Goal: Task Accomplishment & Management: Complete application form

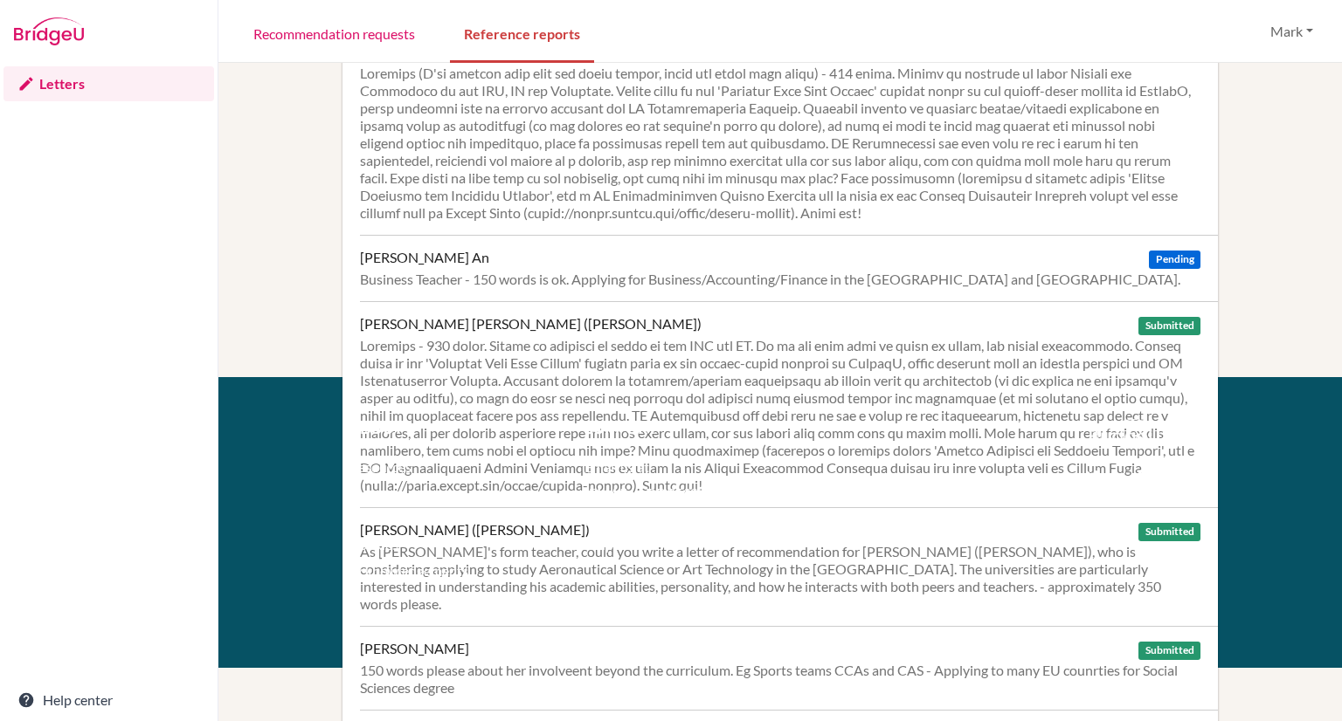
scroll to position [426, 0]
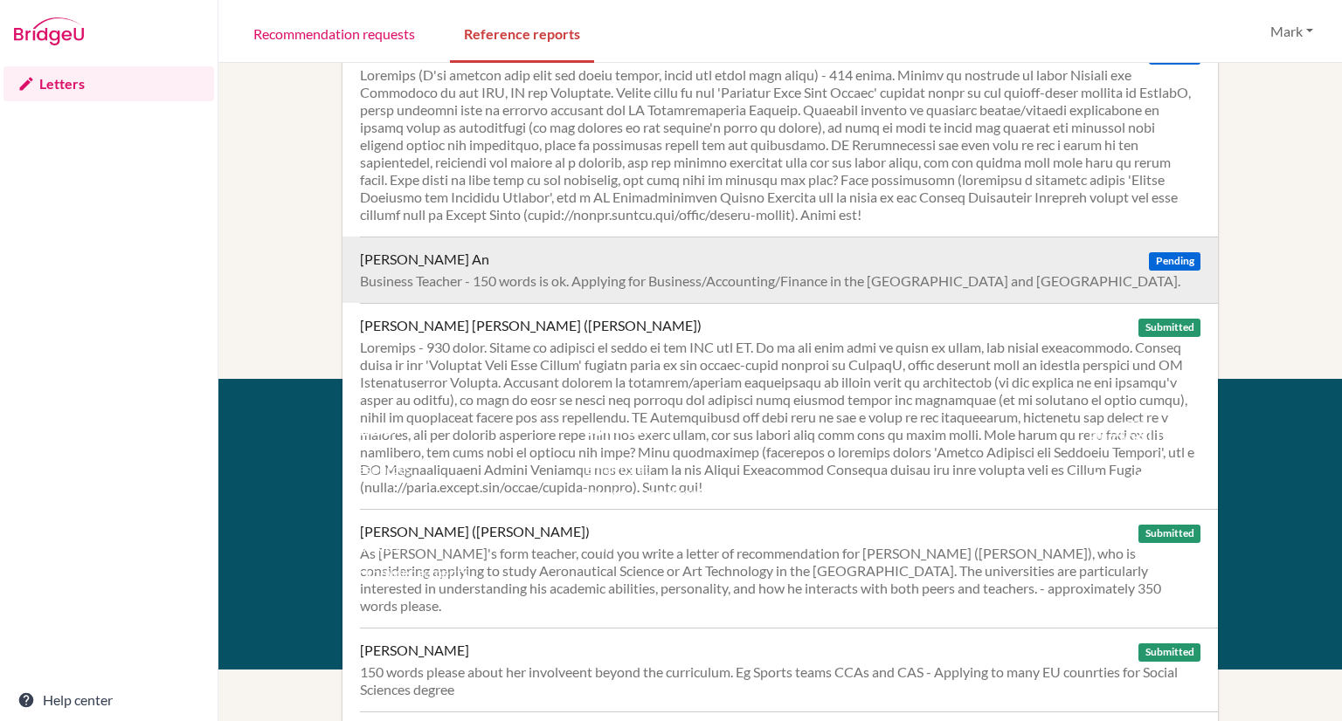
click at [494, 280] on div "Business Teacher - 150 words is ok. Applying for Business/Accounting/Finance in…" at bounding box center [780, 281] width 840 height 17
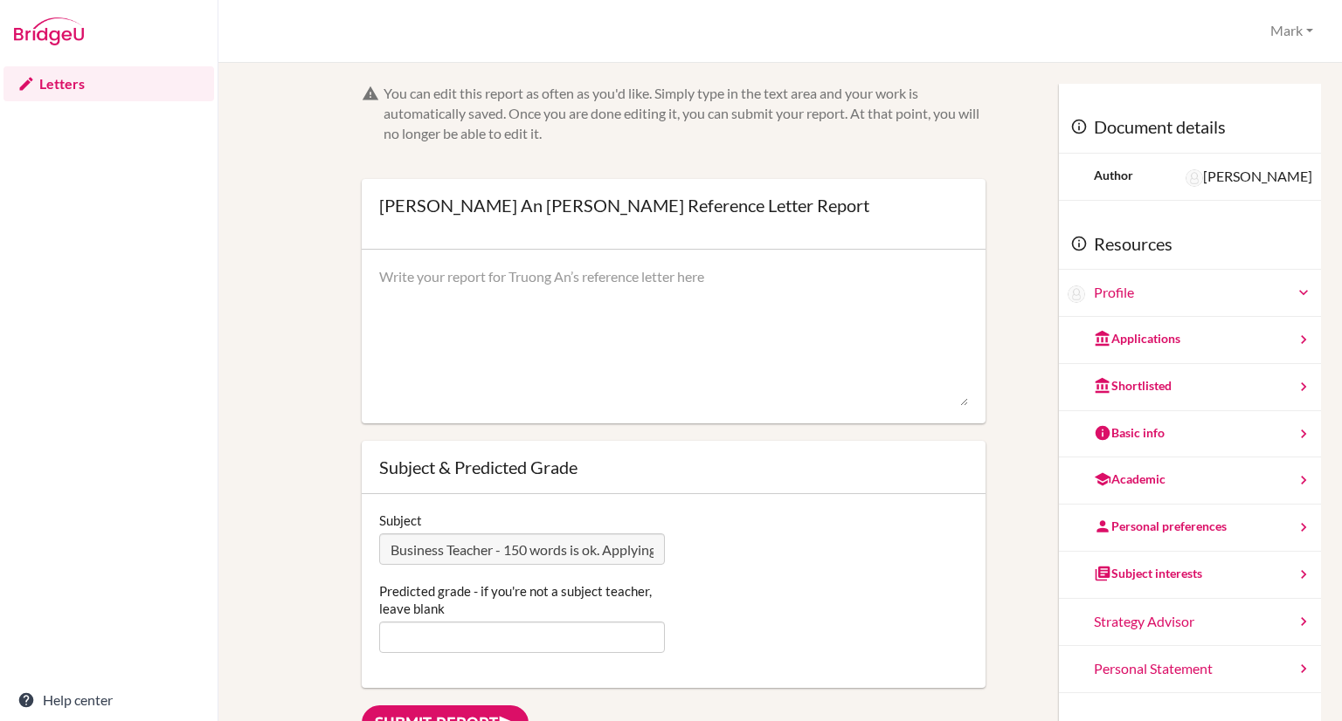
click at [388, 302] on textarea at bounding box center [673, 337] width 589 height 140
paste textarea "Truong has made significant progress in since I’ve started teaching him on the …"
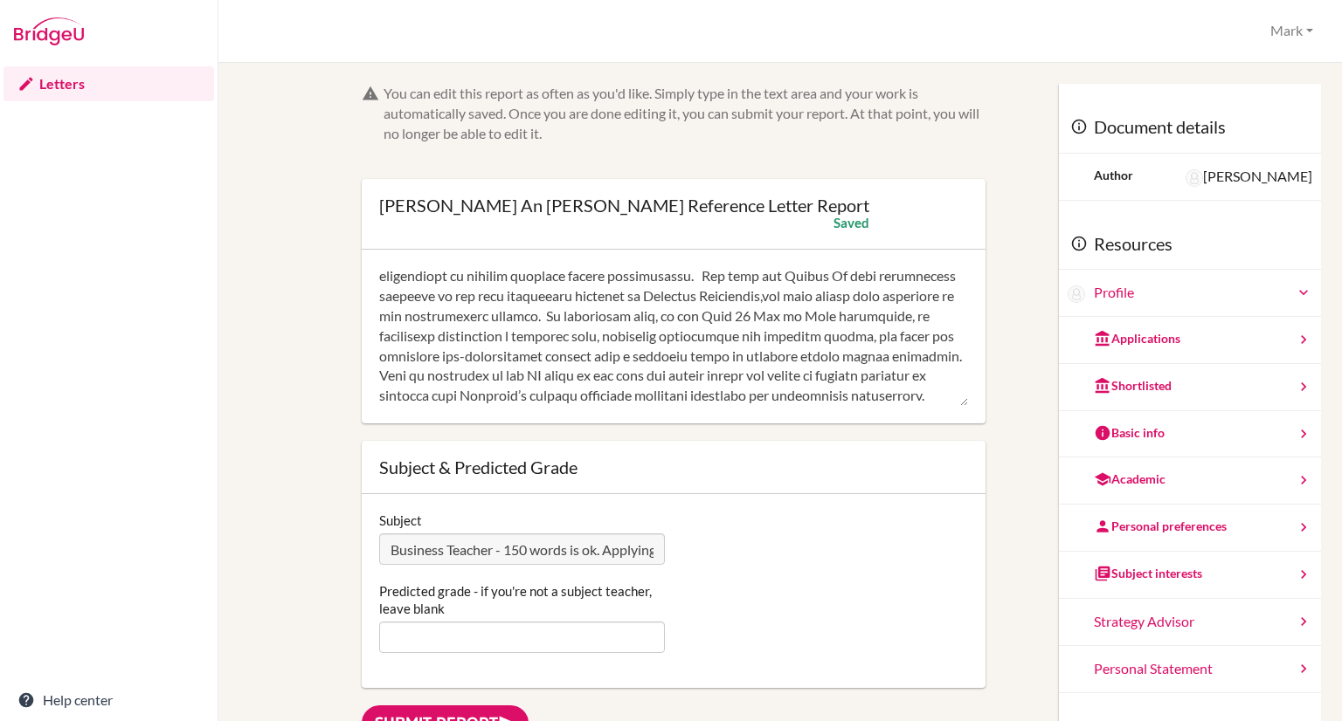
scroll to position [339, 0]
drag, startPoint x: 380, startPoint y: 276, endPoint x: 873, endPoint y: 475, distance: 532.2
click at [873, 475] on form "You can edit this report as often as you'd like. Simply type in the text area a…" at bounding box center [674, 386] width 624 height 604
drag, startPoint x: 376, startPoint y: 274, endPoint x: 741, endPoint y: 396, distance: 384.8
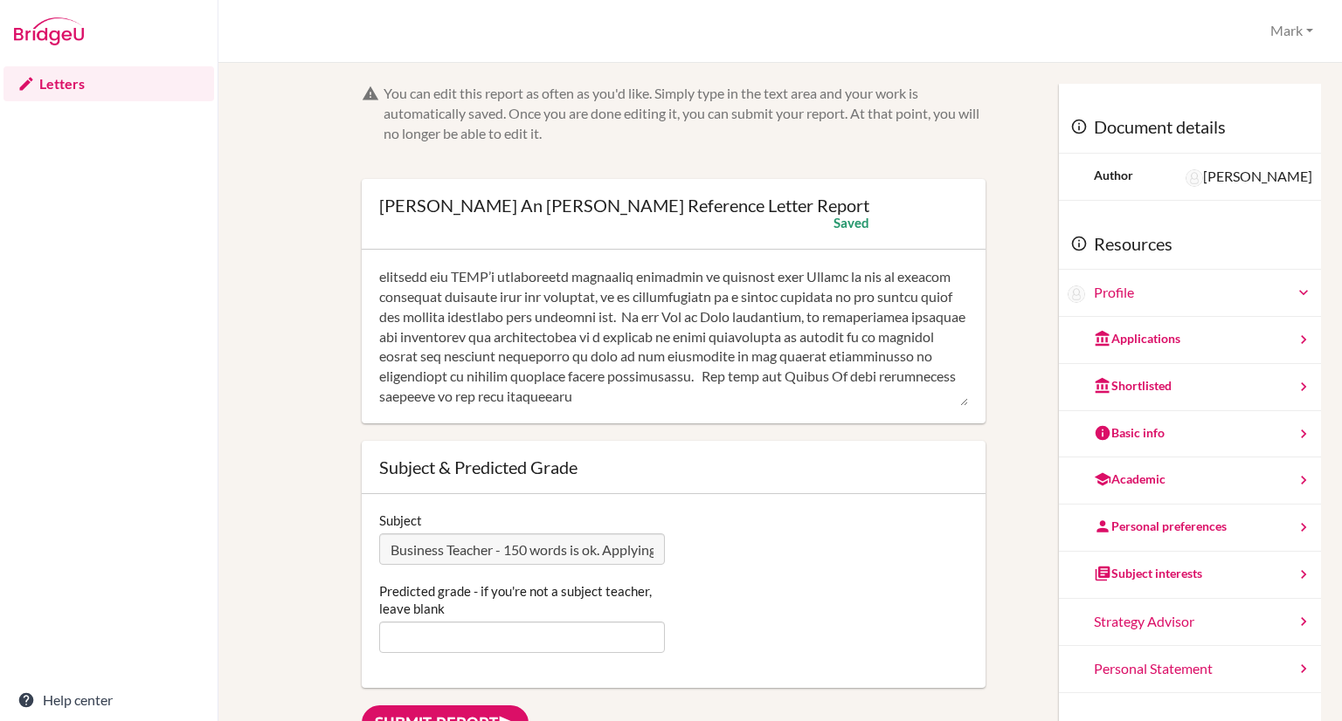
click at [741, 396] on div at bounding box center [674, 337] width 624 height 175
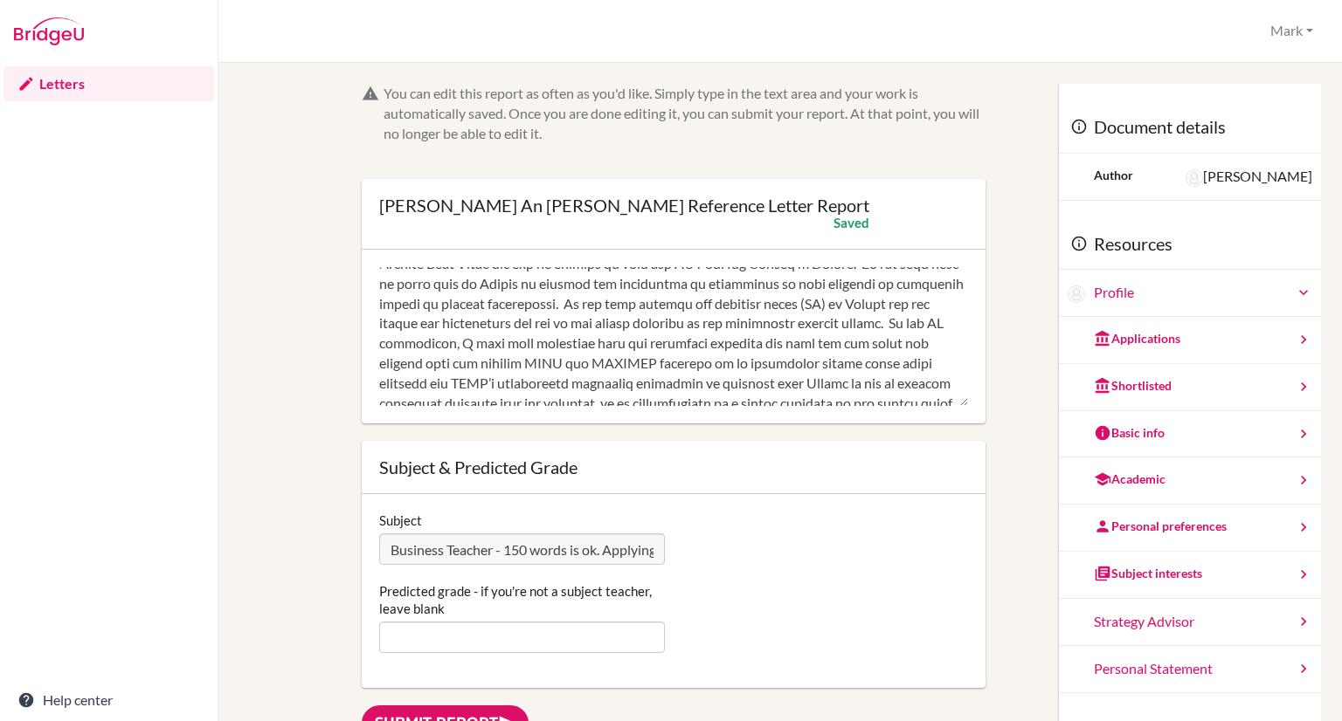
scroll to position [0, 0]
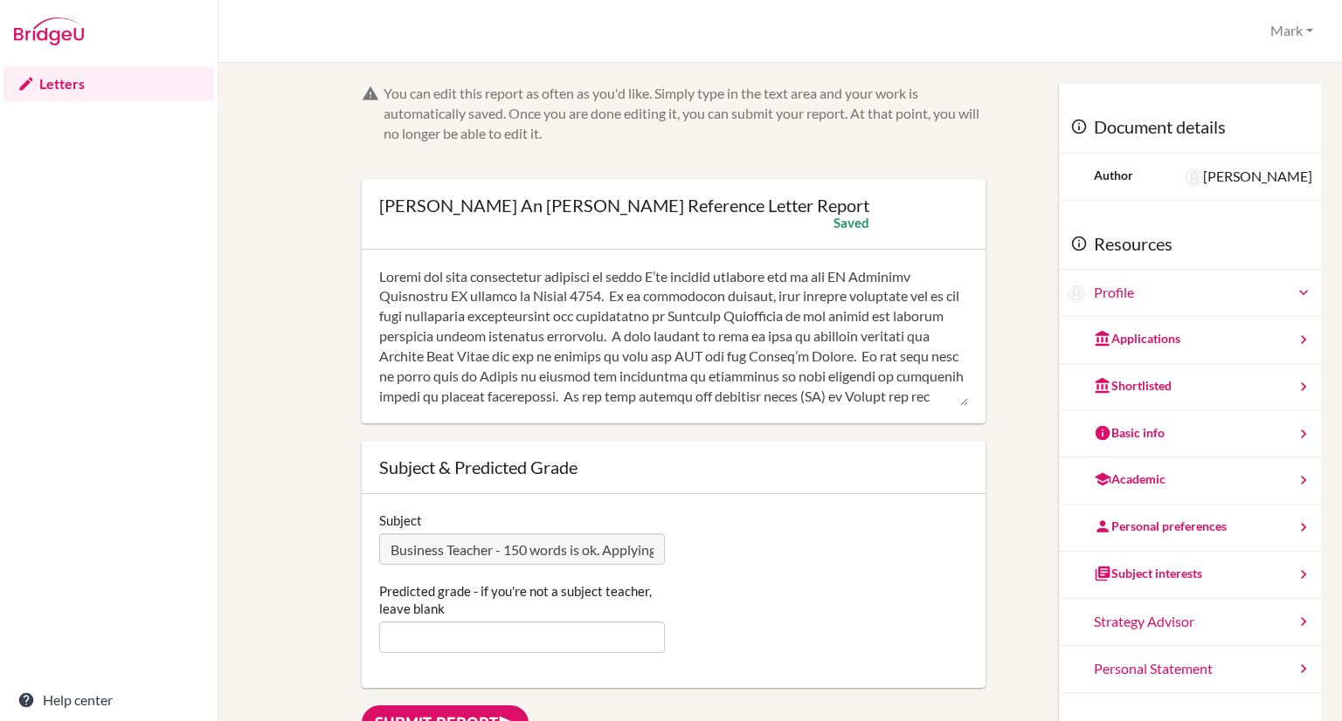
drag, startPoint x: 879, startPoint y: 385, endPoint x: 378, endPoint y: 285, distance: 510.5
click at [379, 285] on textarea at bounding box center [673, 337] width 589 height 140
type textarea "environments. Not only has Truong An made significant progress in the more disc…"
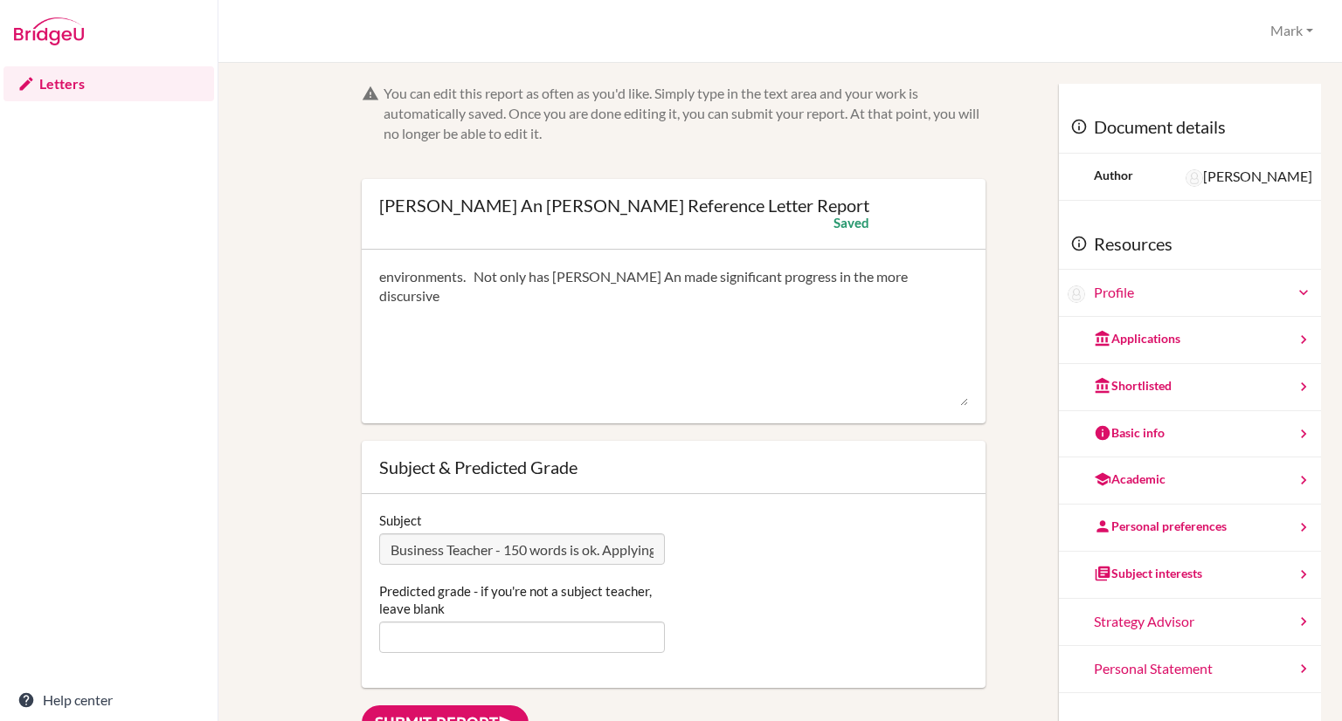
drag, startPoint x: 918, startPoint y: 273, endPoint x: 304, endPoint y: 228, distance: 615.7
click at [423, 277] on textarea at bounding box center [673, 337] width 589 height 140
paste textarea "Truong has made significant progress in since I’ve started teaching him on the …"
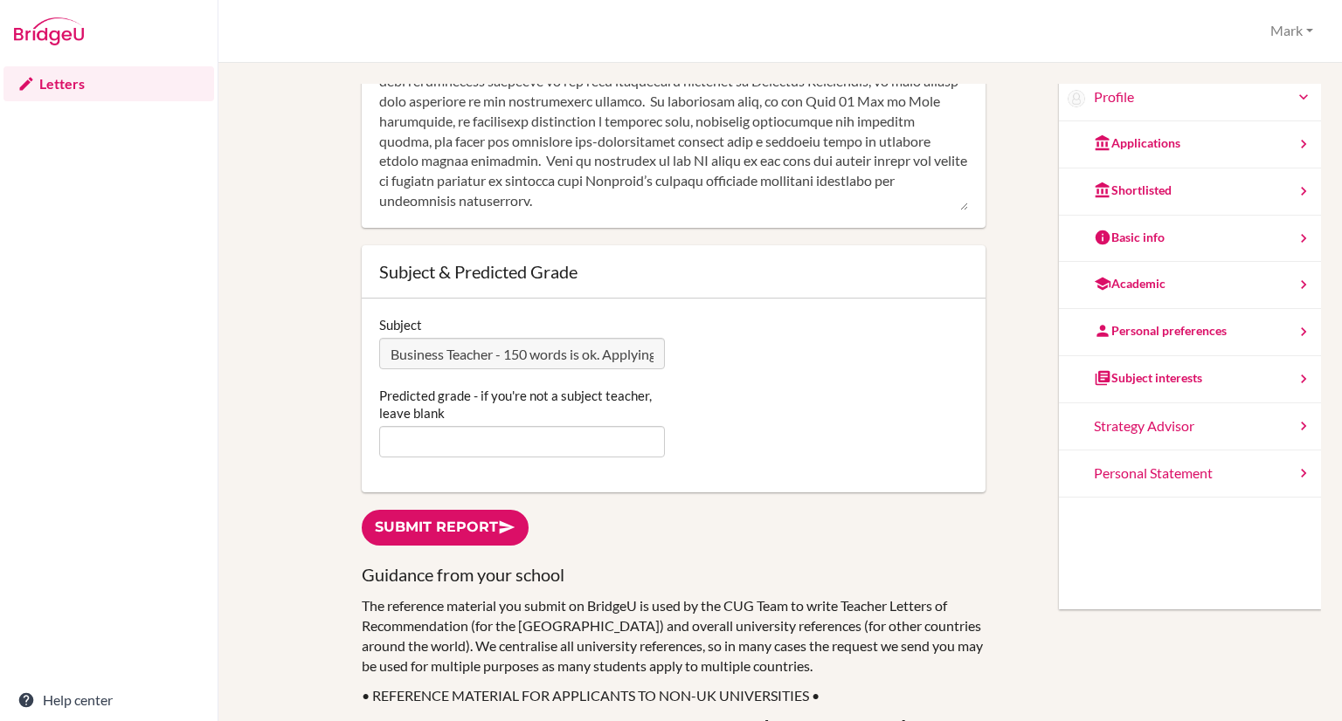
scroll to position [197, 0]
type textarea "Truong has made significant progress in since I’ve started teaching him on the …"
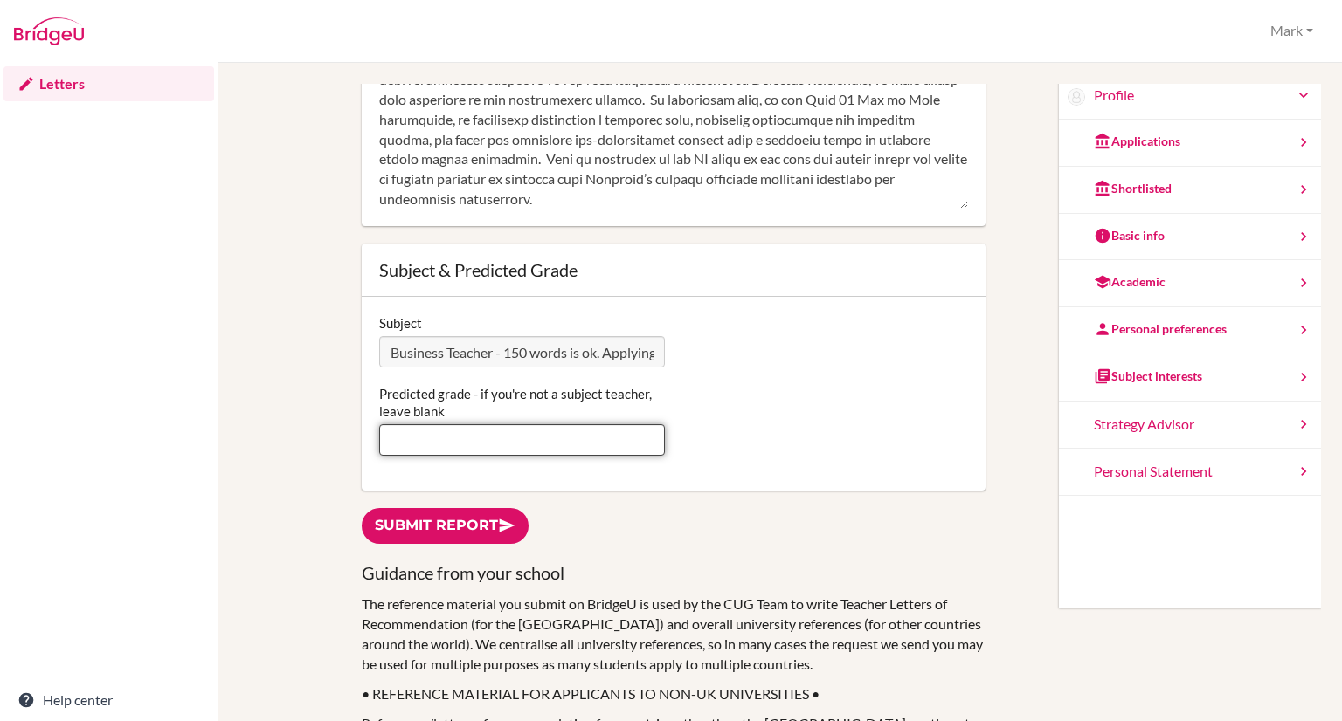
click at [510, 455] on input "Predicted grade - if you're not a subject teacher, leave blank" at bounding box center [522, 440] width 286 height 31
type input "5"
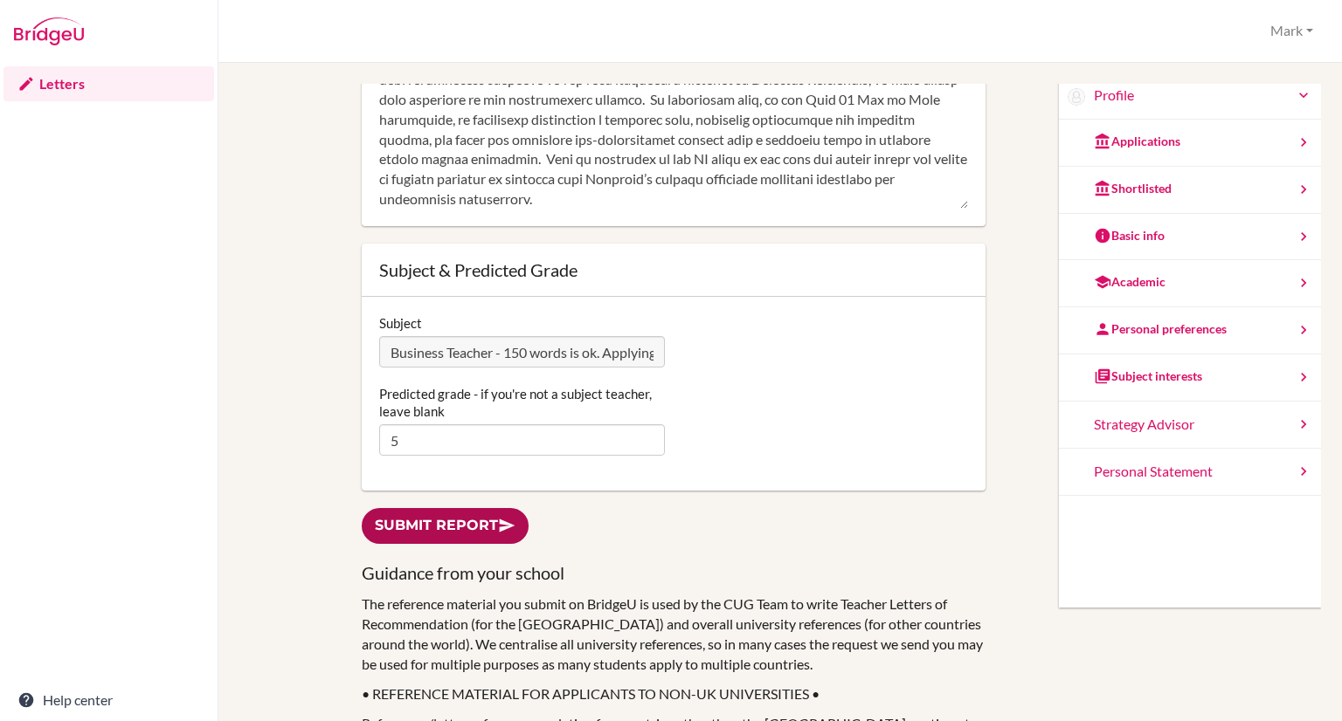
click at [460, 522] on link "Submit report" at bounding box center [445, 526] width 167 height 36
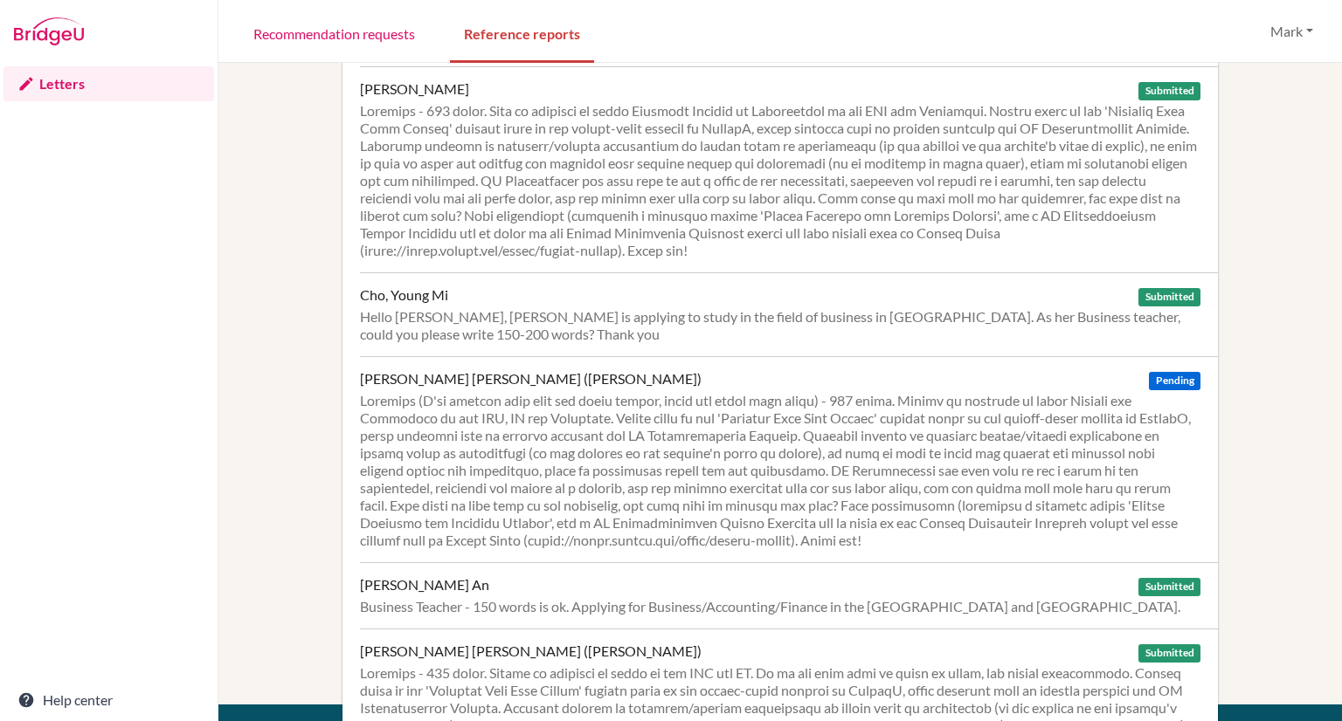
scroll to position [101, 0]
click at [562, 436] on div at bounding box center [780, 469] width 840 height 157
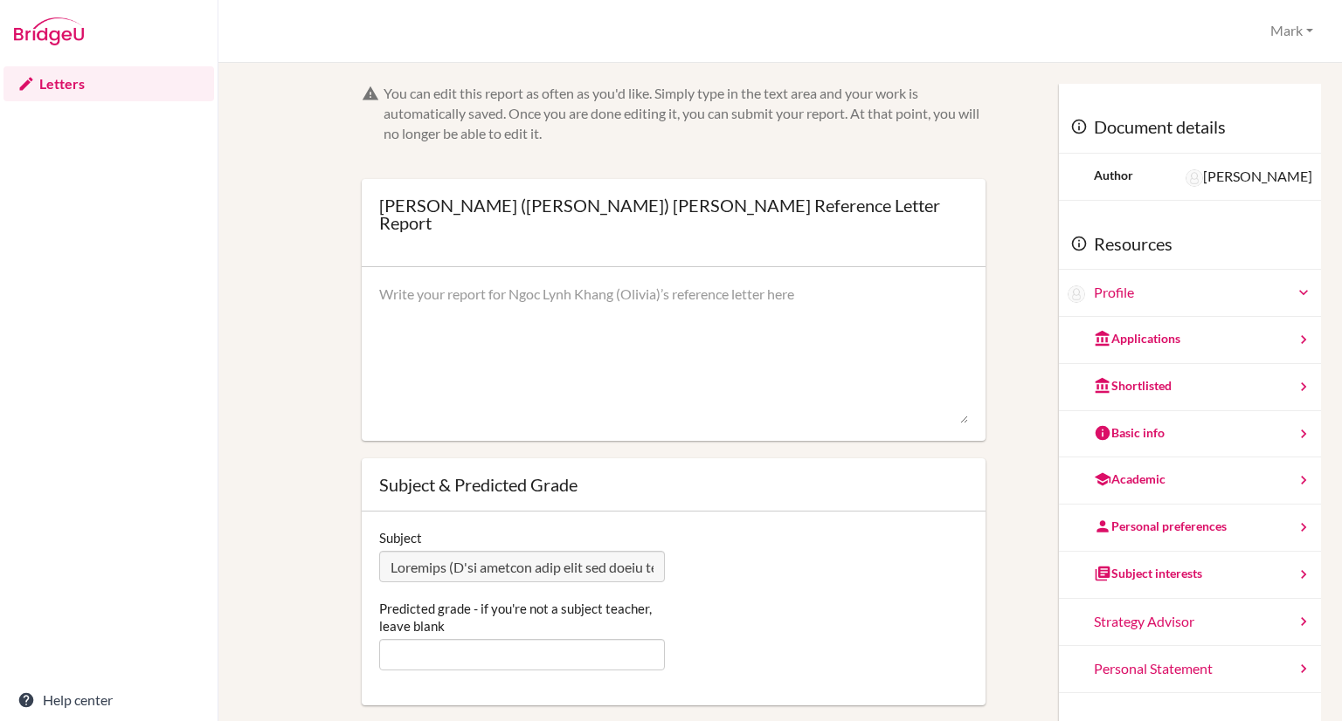
click at [486, 293] on textarea at bounding box center [673, 355] width 589 height 140
paste textarea "Olivia has made significant progress in since I’ve started teaching her on the …"
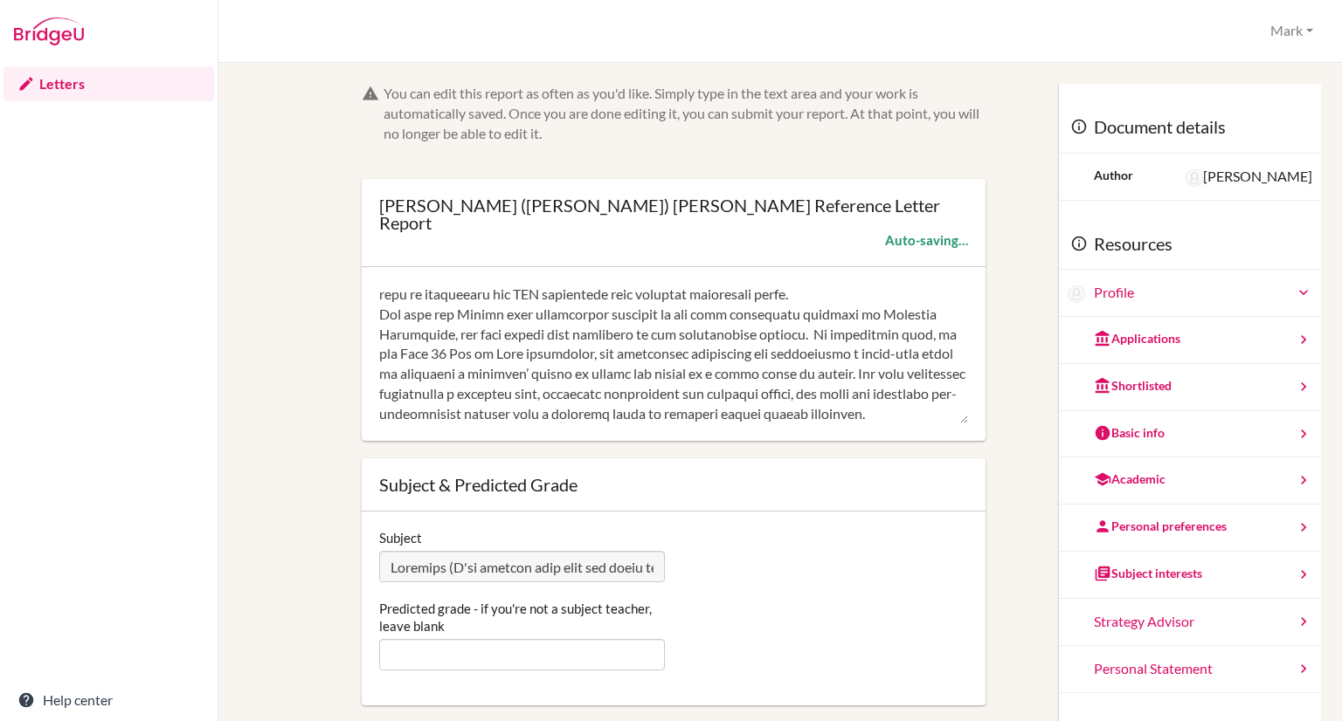
scroll to position [418, 0]
type textarea "Olivia has made significant progress in since I’ve started teaching her on the …"
click at [452, 639] on input "Predicted grade - if you're not a subject teacher, leave blank" at bounding box center [522, 654] width 286 height 31
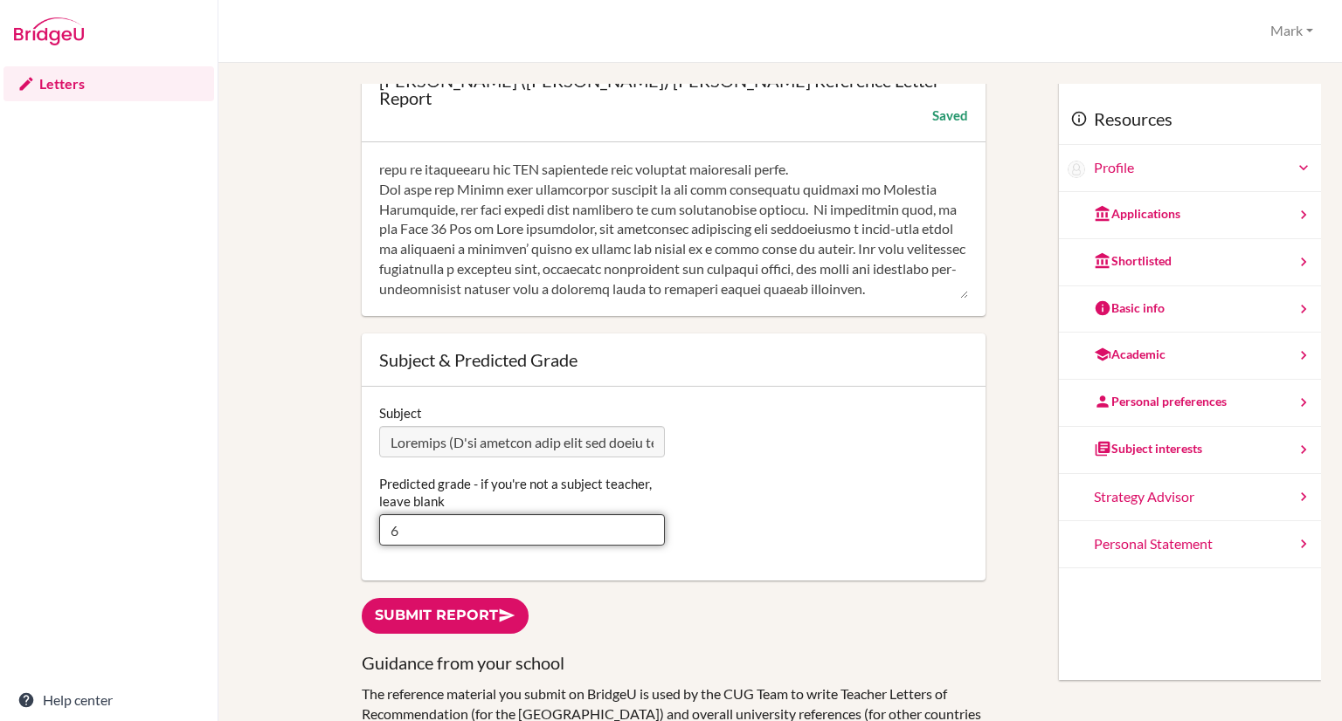
scroll to position [126, 0]
type input "6"
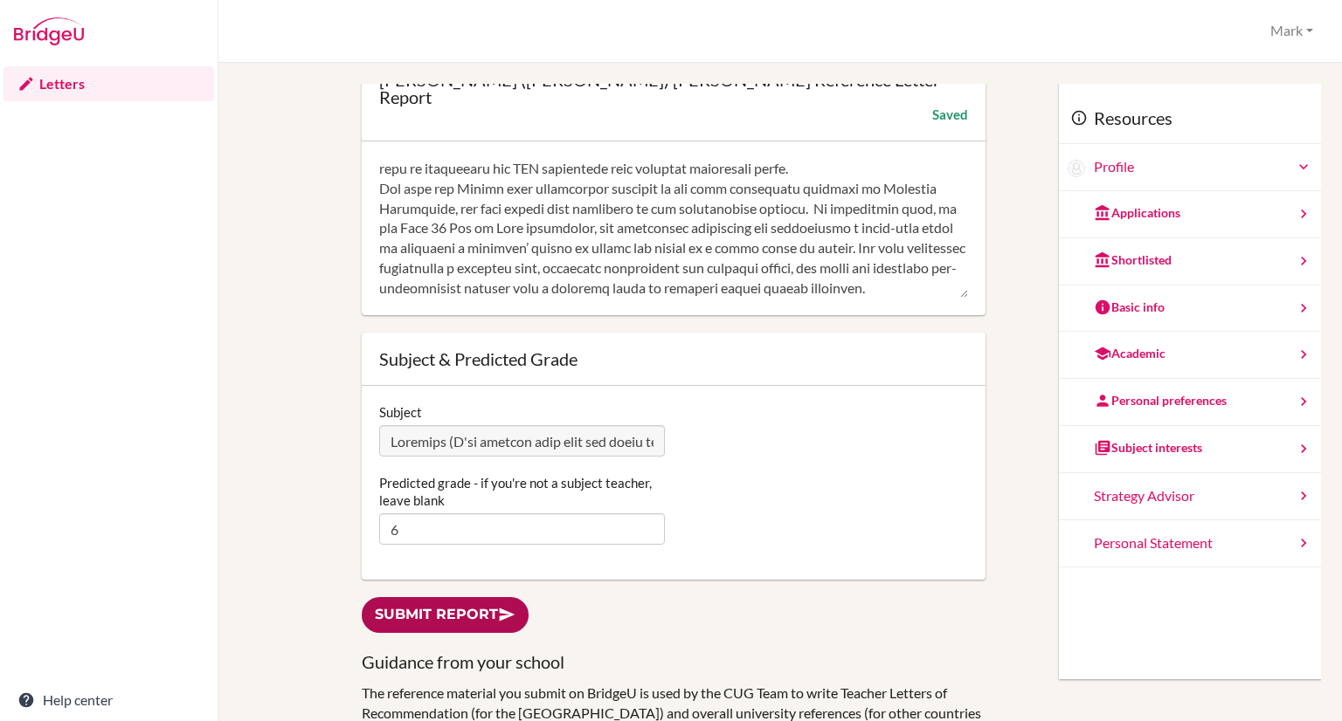
click at [433, 597] on link "Submit report" at bounding box center [445, 615] width 167 height 36
